Goal: Task Accomplishment & Management: Use online tool/utility

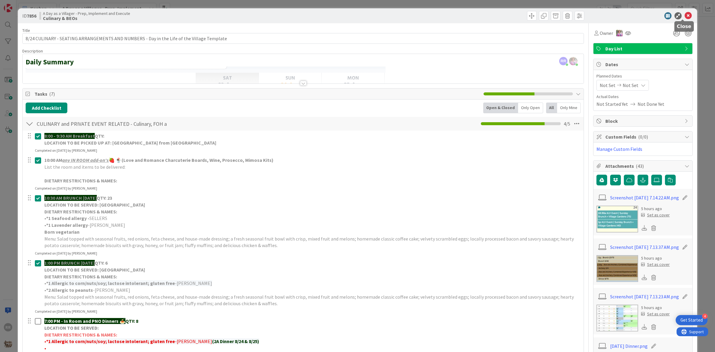
click at [684, 17] on icon at bounding box center [687, 15] width 7 height 7
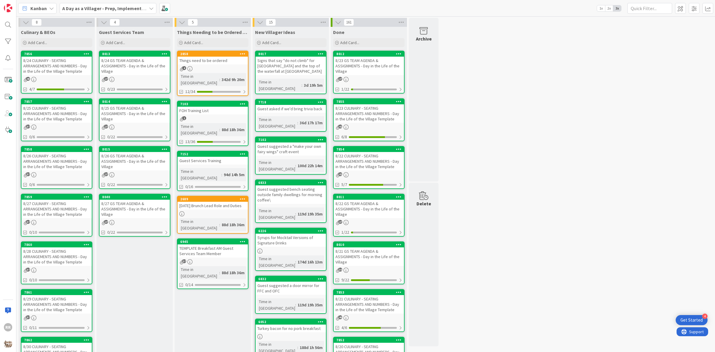
click at [231, 76] on div "342d 9h 20m" at bounding box center [233, 79] width 26 height 7
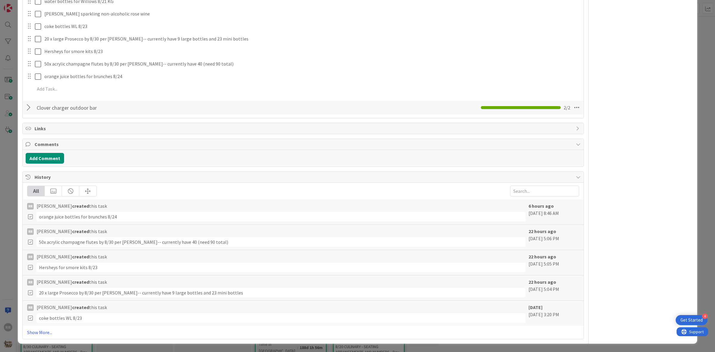
scroll to position [521, 0]
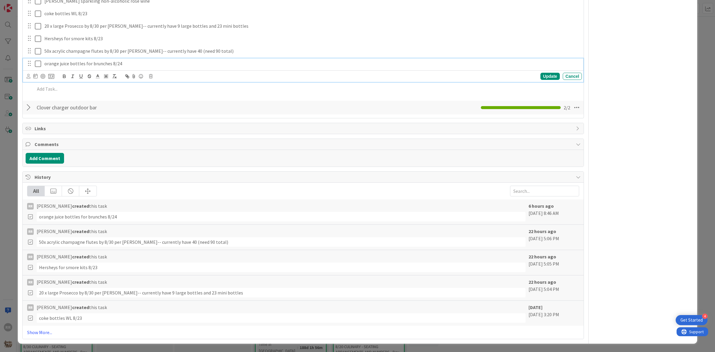
click at [140, 67] on p "orange juice bottles for brunches 8/24" at bounding box center [311, 63] width 535 height 7
click at [150, 78] on icon at bounding box center [151, 76] width 4 height 4
click at [167, 107] on div "Delete" at bounding box center [166, 101] width 22 height 11
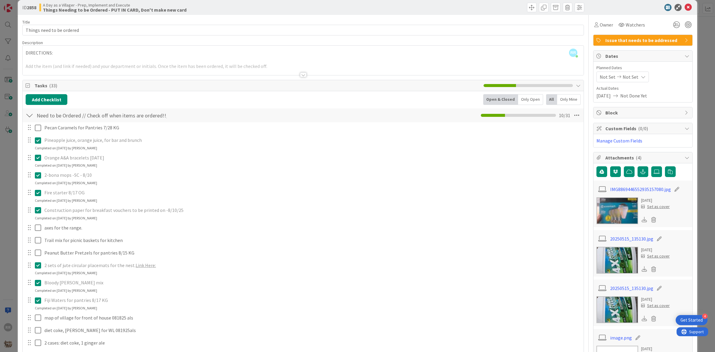
scroll to position [0, 0]
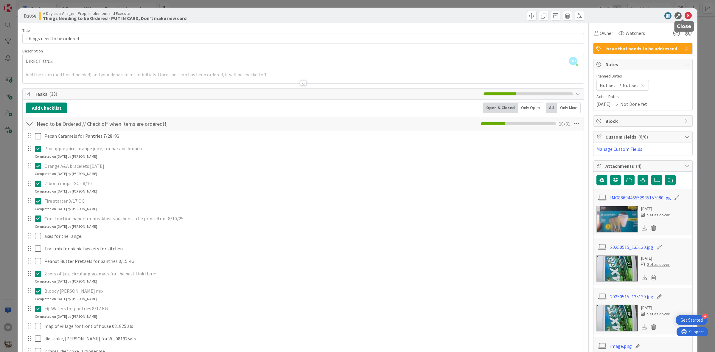
click at [684, 18] on icon at bounding box center [687, 15] width 7 height 7
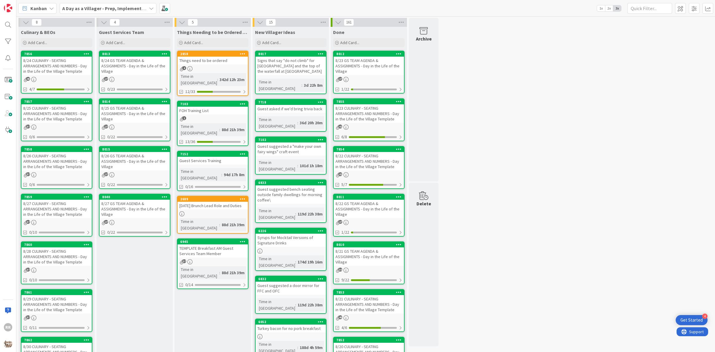
click at [225, 68] on div "4" at bounding box center [213, 68] width 70 height 5
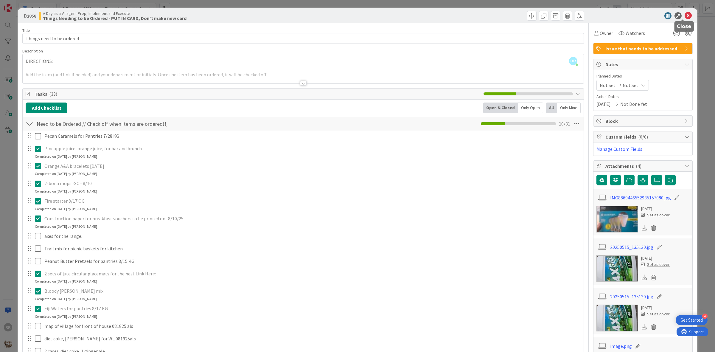
click at [684, 17] on icon at bounding box center [687, 15] width 7 height 7
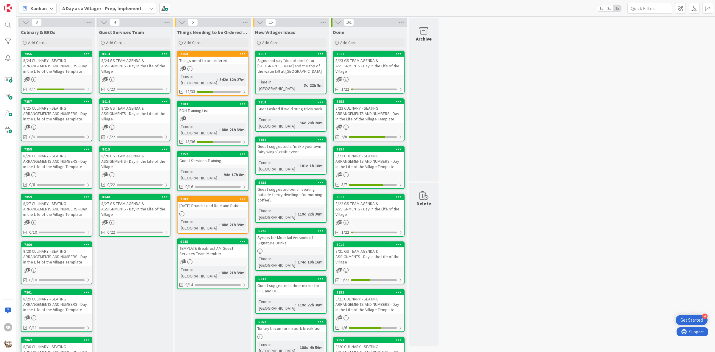
click at [129, 75] on link "8013 8/24 GS TEAM AGENDA & ASSIGNMENTS - Day in the Life of the Village 27 0/23" at bounding box center [134, 72] width 71 height 43
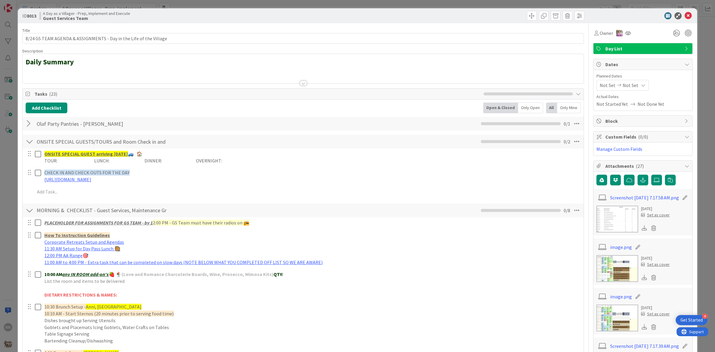
click at [30, 127] on div at bounding box center [30, 123] width 8 height 11
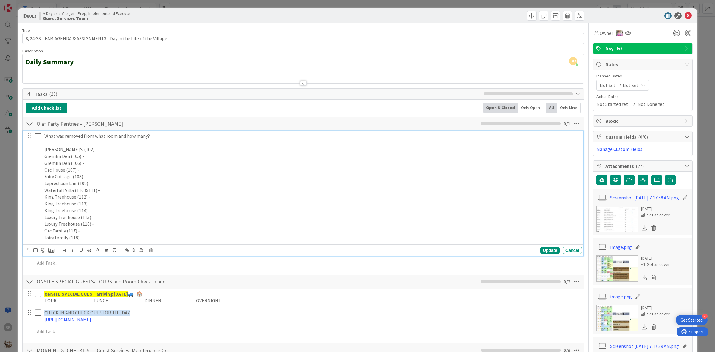
click at [70, 142] on p at bounding box center [311, 142] width 535 height 7
drag, startPoint x: 76, startPoint y: 144, endPoint x: 57, endPoint y: 170, distance: 31.9
click at [44, 141] on p "Done by [PERSON_NAME]" at bounding box center [311, 142] width 535 height 7
click at [72, 252] on line "button" at bounding box center [72, 252] width 2 height 0
click at [111, 191] on p "Waterfall Villa (110 & 111) -" at bounding box center [311, 190] width 535 height 7
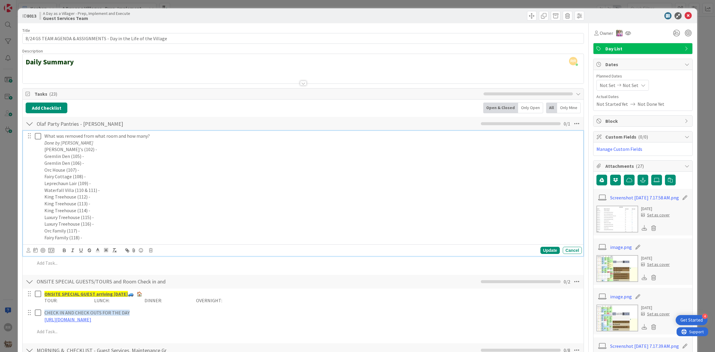
click at [84, 148] on p "[PERSON_NAME]'s (102) -" at bounding box center [311, 149] width 535 height 7
click at [93, 158] on p "Gremlin Den (105) -" at bounding box center [311, 156] width 535 height 7
click at [119, 186] on p "Leprechaun Lair (109) - 1x Diet Coke, 1 Sprite, 1x" at bounding box center [311, 183] width 535 height 7
click at [149, 186] on p "Leprechaun Lair (109) - 1x Diet Coke, 1x Sprite, 1x" at bounding box center [311, 183] width 535 height 7
click at [90, 239] on p "Fairy Family (118) -" at bounding box center [311, 237] width 535 height 7
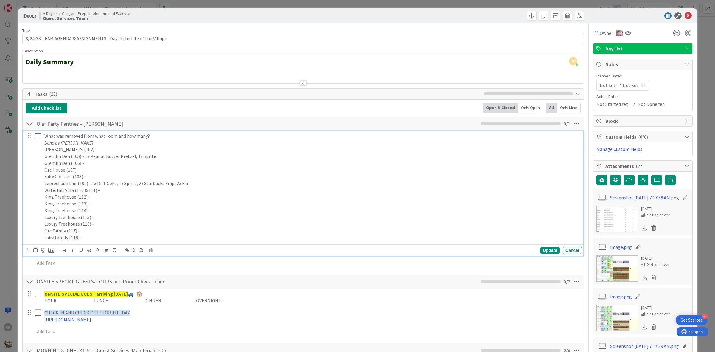
click at [106, 193] on p "Waterfall Villa (110 & 111) -" at bounding box center [311, 190] width 535 height 7
click at [91, 235] on p "Fairy Family (118) -" at bounding box center [311, 237] width 535 height 7
click at [91, 228] on p "Orc Family (117) -" at bounding box center [311, 230] width 535 height 7
click at [90, 236] on p "Fairy Family (118) -" at bounding box center [311, 237] width 535 height 7
drag, startPoint x: 123, startPoint y: 235, endPoint x: 87, endPoint y: 236, distance: 36.0
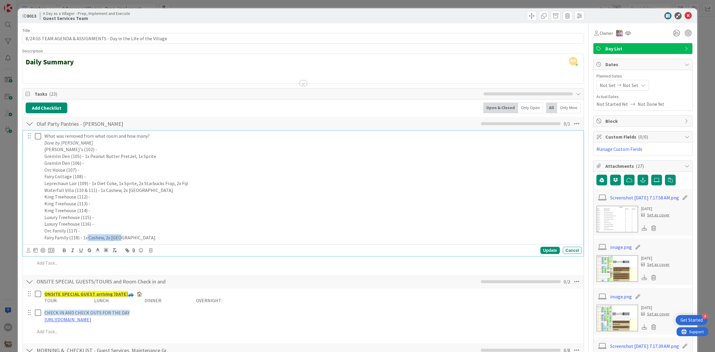
click at [87, 236] on p "Fairy Family (118) - 1x Cashew, 2x [GEOGRAPHIC_DATA]" at bounding box center [311, 237] width 535 height 7
drag, startPoint x: 203, startPoint y: 349, endPoint x: 233, endPoint y: 236, distance: 117.0
click at [250, 222] on div "What was removed from what room and how many? Done by [PERSON_NAME] (102) - Gre…" at bounding box center [312, 187] width 540 height 112
click at [211, 243] on div "What was removed from what room and how many? Done by [PERSON_NAME] (102) - Gre…" at bounding box center [312, 187] width 540 height 112
click at [546, 249] on div "Update" at bounding box center [549, 250] width 19 height 7
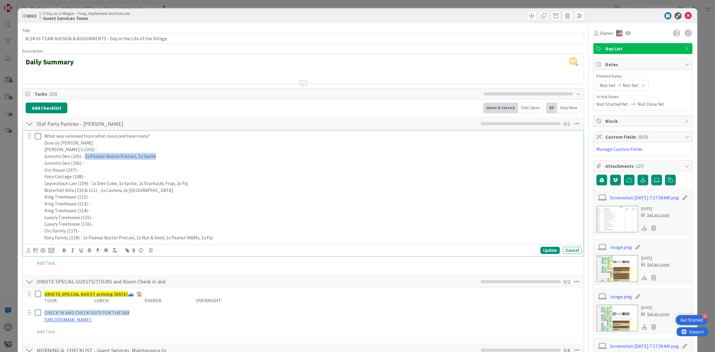
drag, startPoint x: 157, startPoint y: 156, endPoint x: 96, endPoint y: 166, distance: 61.8
click at [84, 156] on p "Gremlin Den (105) - 1x Peanut Butter Pretzel, 1x Sprite" at bounding box center [311, 156] width 535 height 7
copy p "1x Peanut Butter Pretzel, 1x Sprite"
click at [165, 188] on p "Waterfall Villa (110 & 111) - 1x Cashew, 2x [GEOGRAPHIC_DATA]" at bounding box center [311, 190] width 535 height 7
drag, startPoint x: 185, startPoint y: 185, endPoint x: 125, endPoint y: 183, distance: 60.5
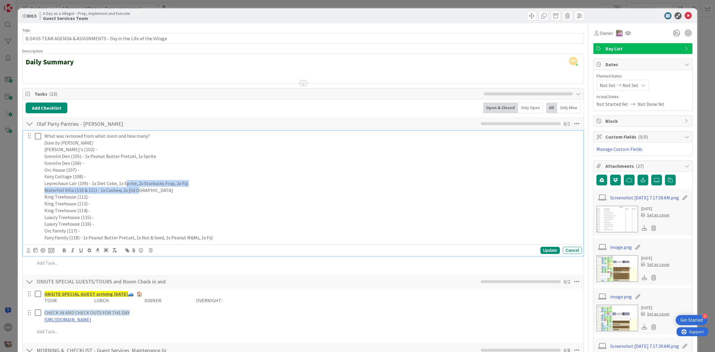
click at [125, 183] on div "What was removed from what room and how many? Done by [PERSON_NAME] (102) - Gre…" at bounding box center [312, 187] width 540 height 112
drag, startPoint x: 151, startPoint y: 203, endPoint x: 136, endPoint y: 196, distance: 15.9
click at [149, 202] on p "King Treehouse (113) -" at bounding box center [311, 203] width 535 height 7
drag, startPoint x: 91, startPoint y: 184, endPoint x: 186, endPoint y: 184, distance: 95.6
click at [186, 184] on p "Leprechaun Lair (109) - 1x Diet Coke, 1x Sprite, 2x Starbucks Frap, 2x Fiji" at bounding box center [311, 183] width 535 height 7
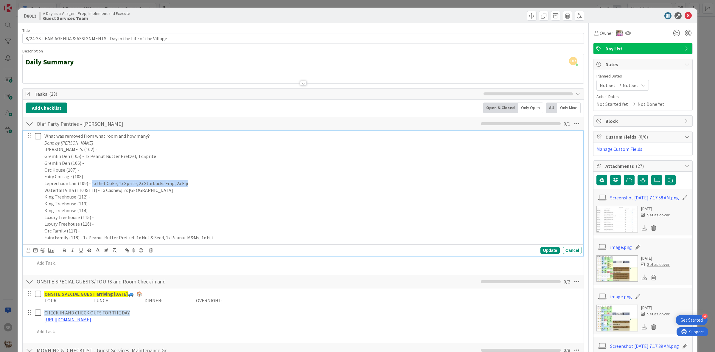
copy p "1x Diet Coke, 1x Sprite, 2x Starbucks Frap, 2x Fiji"
click at [222, 192] on p "Waterfall Villa (110 & 111) - 1x Cashew, 2x [GEOGRAPHIC_DATA]" at bounding box center [311, 190] width 535 height 7
drag, startPoint x: 131, startPoint y: 192, endPoint x: 98, endPoint y: 189, distance: 33.1
click at [98, 189] on p "Waterfall Villa (110 & 111) - 1x Cashew, 2x [GEOGRAPHIC_DATA]" at bounding box center [311, 190] width 535 height 7
copy p "1x Cashew, 2x [GEOGRAPHIC_DATA]"
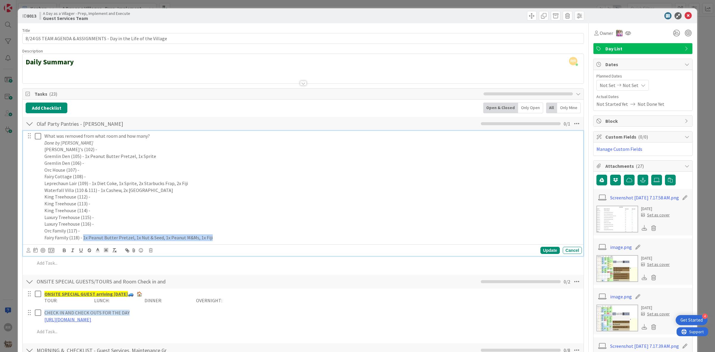
drag, startPoint x: 217, startPoint y: 238, endPoint x: 84, endPoint y: 242, distance: 133.2
click at [84, 242] on div "What was removed from what room and how many? Done by [PERSON_NAME] (102) - Gre…" at bounding box center [312, 187] width 540 height 112
copy p "1x Peanut Butter Pretzel, 1x Nut & Seed, 1x Peanut M&Ms, 1x Fiji"
click at [335, 223] on p "Luxury Treehouse (116) -" at bounding box center [311, 223] width 535 height 7
drag, startPoint x: 542, startPoint y: 251, endPoint x: 435, endPoint y: 252, distance: 107.2
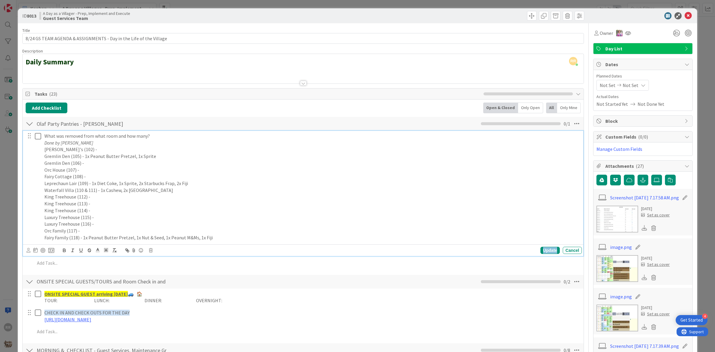
click at [542, 251] on div "Update" at bounding box center [549, 250] width 19 height 7
click at [39, 135] on icon at bounding box center [39, 136] width 9 height 7
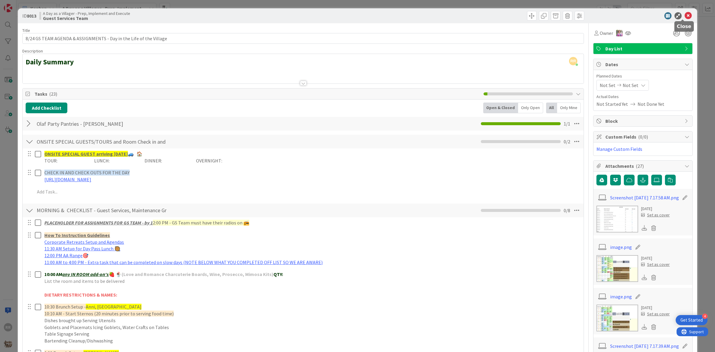
click at [684, 16] on icon at bounding box center [687, 15] width 7 height 7
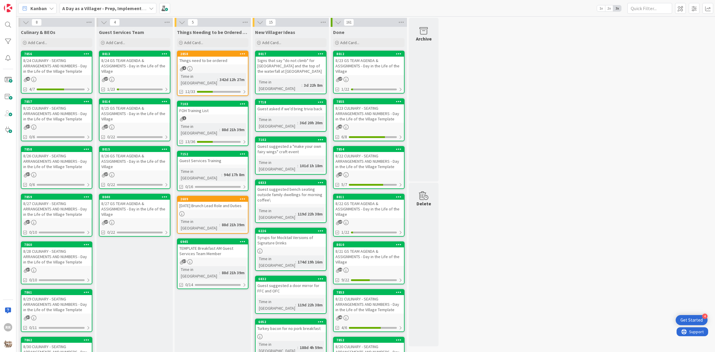
click at [64, 76] on link "7856 8/24 CULINARY - SEATING ARRANGEMENTS AND NUMBERS - Day in the Life of the …" at bounding box center [56, 72] width 71 height 43
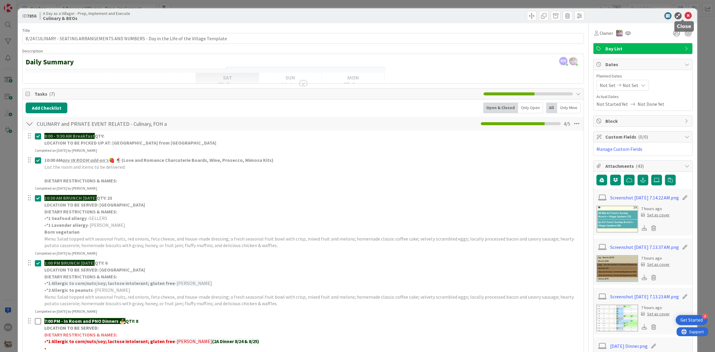
click at [684, 18] on icon at bounding box center [687, 15] width 7 height 7
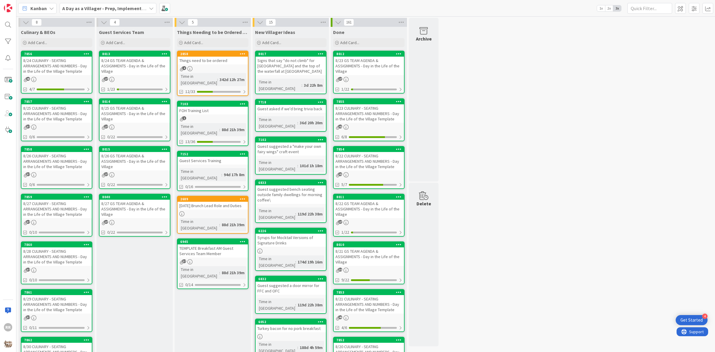
click at [63, 107] on div "8/25 CULINARY - SEATING ARRANGEMENTS AND NUMBERS - Day in the Life of the Villa…" at bounding box center [56, 113] width 70 height 18
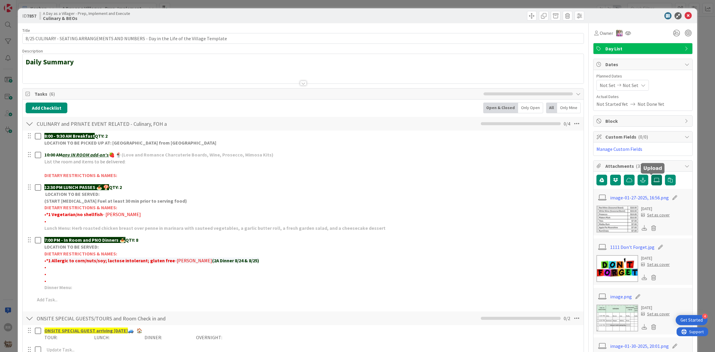
click at [653, 181] on icon at bounding box center [656, 180] width 6 height 5
click at [651, 175] on input "file" at bounding box center [651, 175] width 0 height 0
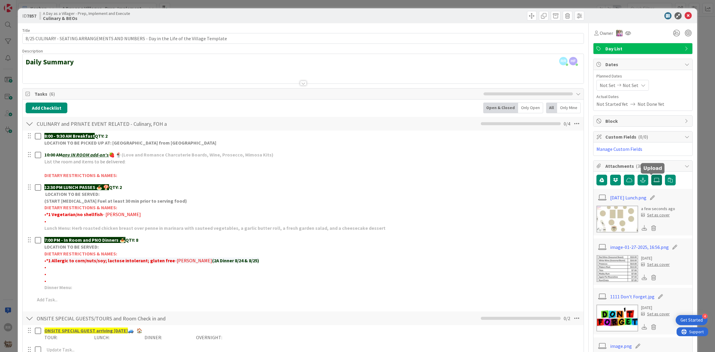
click at [651, 185] on label at bounding box center [656, 180] width 11 height 11
click at [651, 175] on input "file" at bounding box center [651, 175] width 0 height 0
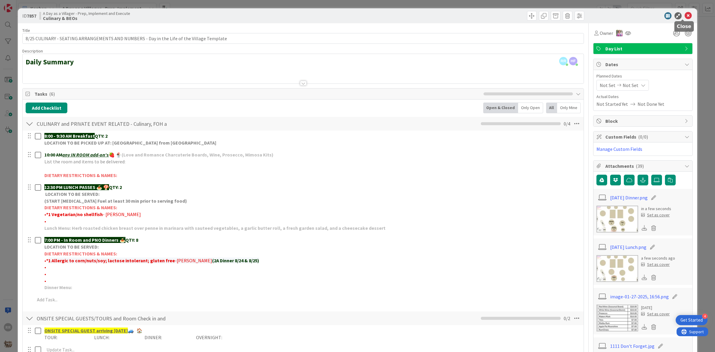
click at [684, 15] on icon at bounding box center [687, 15] width 7 height 7
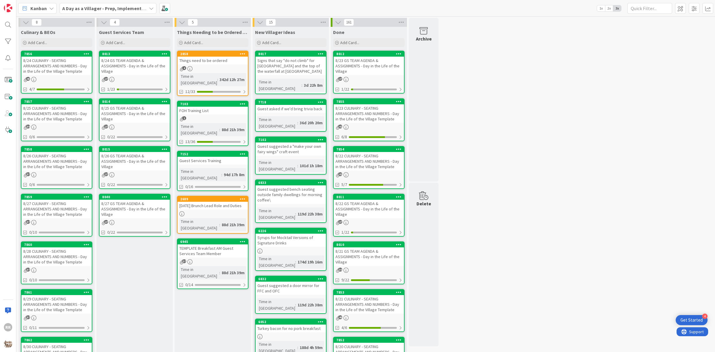
click at [149, 69] on div "8/24 GS TEAM AGENDA & ASSIGNMENTS - Day in the Life of the Village" at bounding box center [134, 66] width 70 height 18
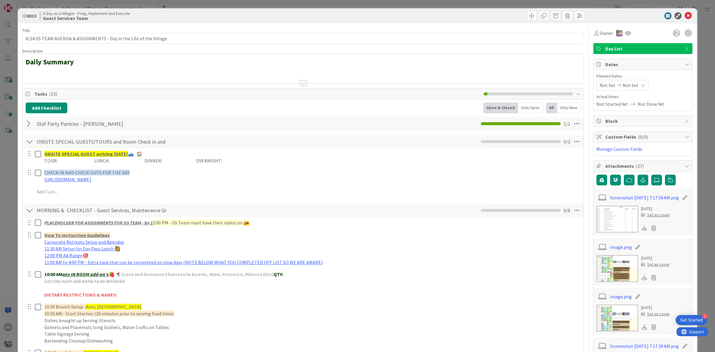
click at [29, 124] on div at bounding box center [30, 123] width 8 height 11
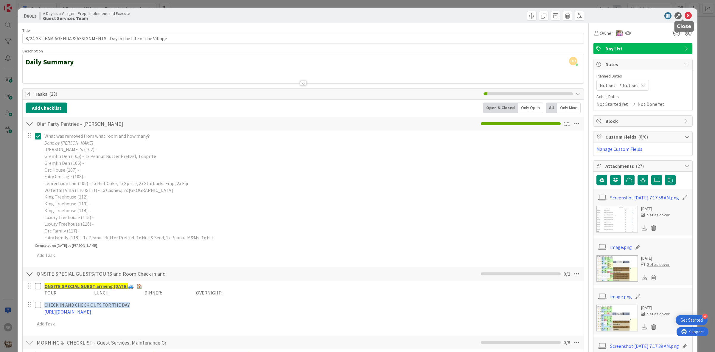
click at [684, 17] on icon at bounding box center [687, 15] width 7 height 7
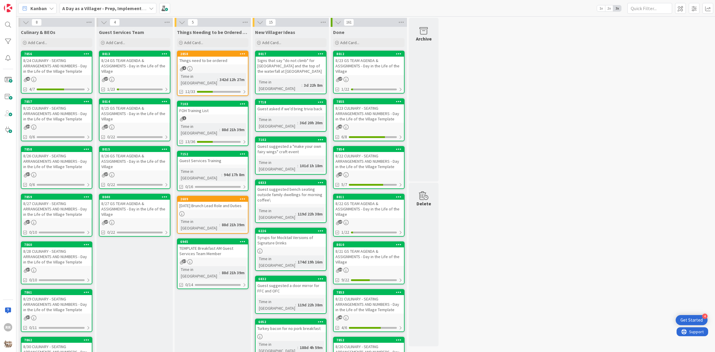
click at [85, 66] on div "8/24 CULINARY - SEATING ARRANGEMENTS AND NUMBERS - Day in the Life of the Villa…" at bounding box center [56, 66] width 70 height 18
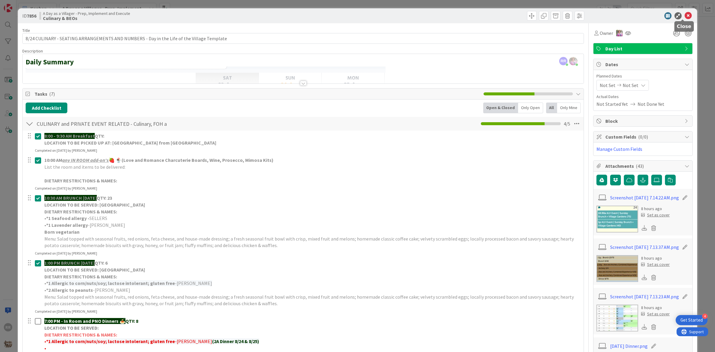
click at [685, 18] on icon at bounding box center [687, 15] width 7 height 7
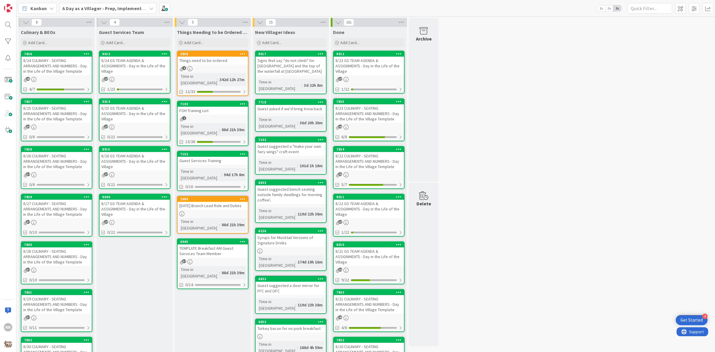
click at [141, 71] on div "8/24 GS TEAM AGENDA & ASSIGNMENTS - Day in the Life of the Village" at bounding box center [134, 66] width 70 height 18
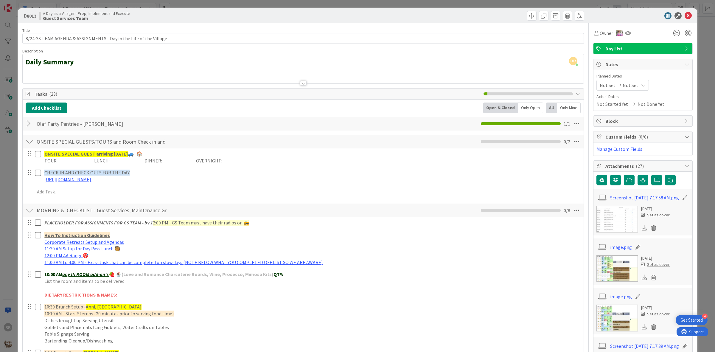
click at [29, 124] on div at bounding box center [30, 123] width 8 height 11
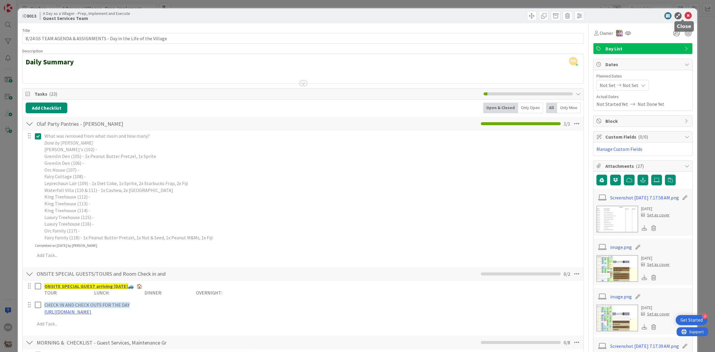
click at [684, 18] on icon at bounding box center [687, 15] width 7 height 7
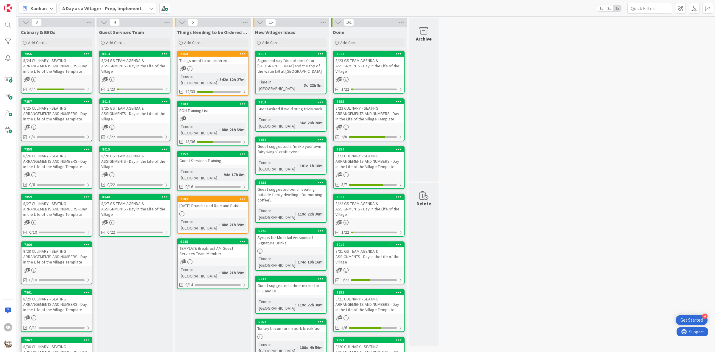
click at [239, 72] on link "2858 Things need to be ordered 4 Time in Column : 342d 12h 27m 12/33" at bounding box center [212, 73] width 71 height 45
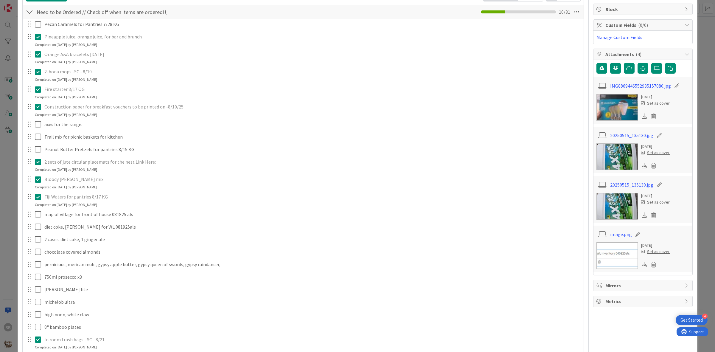
click at [41, 163] on icon at bounding box center [39, 161] width 9 height 7
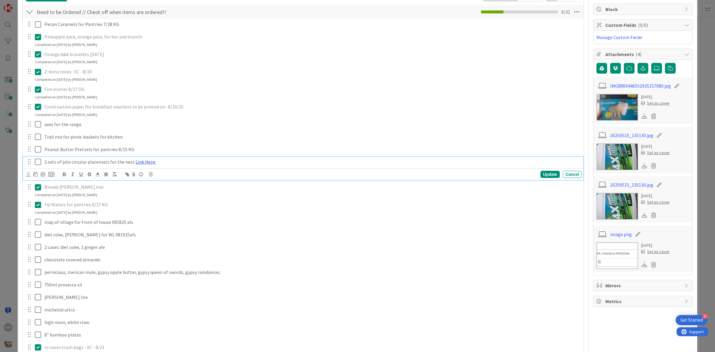
click at [148, 162] on link "Link Here:" at bounding box center [146, 162] width 20 height 6
click at [148, 173] on link "[URL][DOMAIN_NAME]" at bounding box center [127, 173] width 41 height 8
click at [311, 176] on div "Update Cancel" at bounding box center [304, 174] width 555 height 8
click at [152, 175] on icon at bounding box center [151, 174] width 4 height 4
click at [170, 200] on div "Delete" at bounding box center [166, 199] width 22 height 11
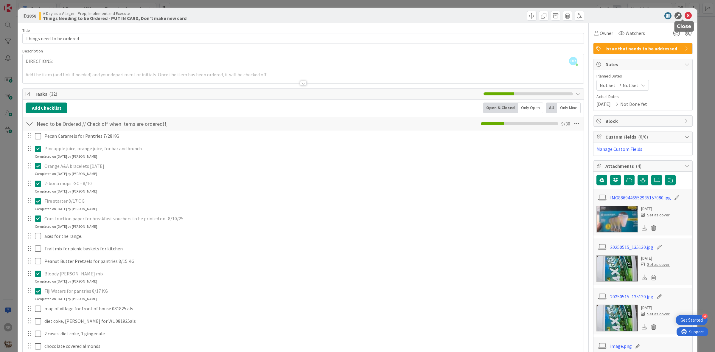
click at [684, 17] on icon at bounding box center [687, 15] width 7 height 7
